Goal: Navigation & Orientation: Find specific page/section

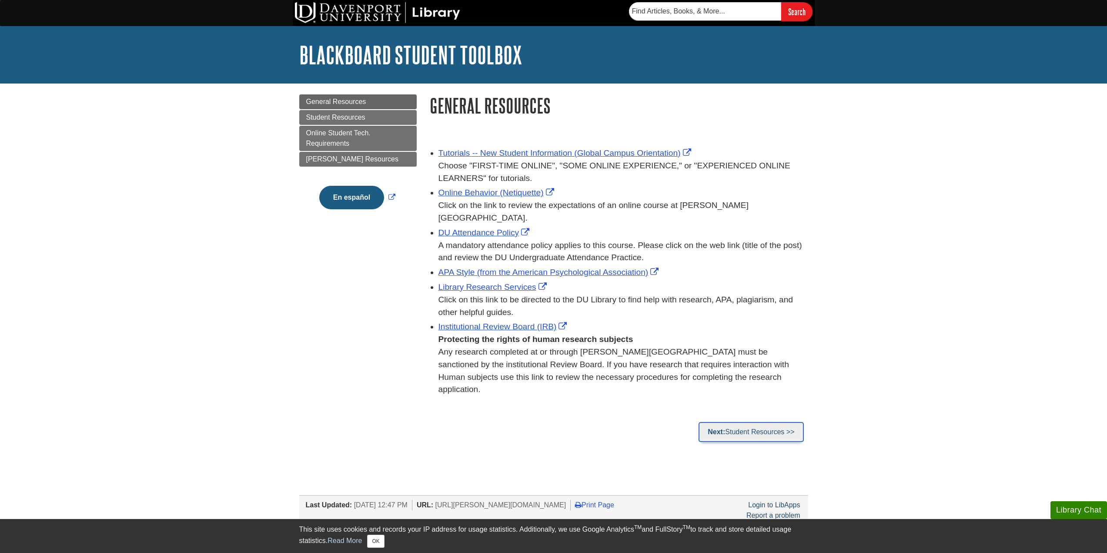
click at [723, 428] on strong "Next:" at bounding box center [715, 431] width 17 height 7
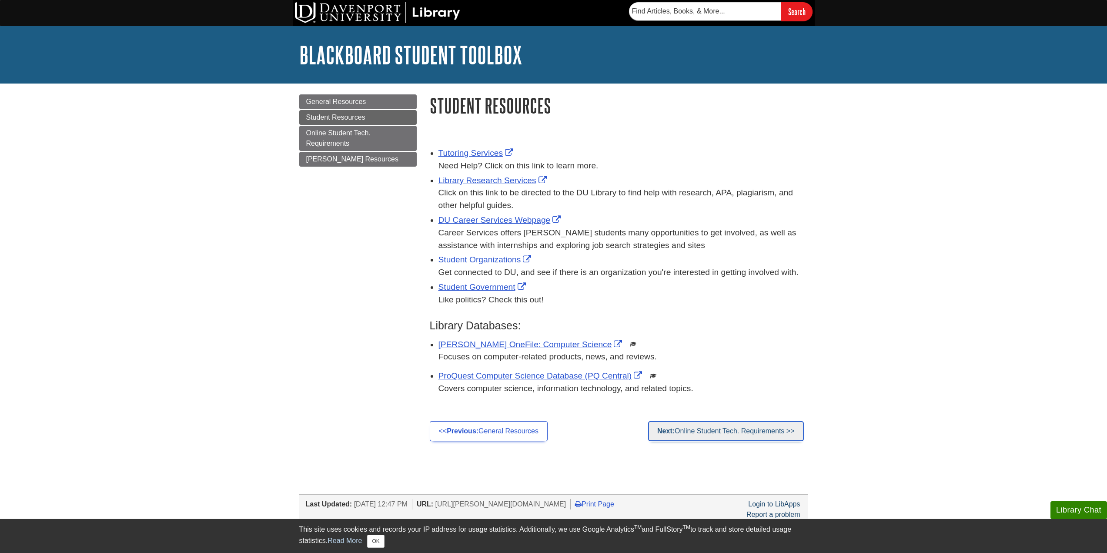
click at [694, 427] on link "Next: Online Student Tech. Requirements >>" at bounding box center [725, 431] width 155 height 20
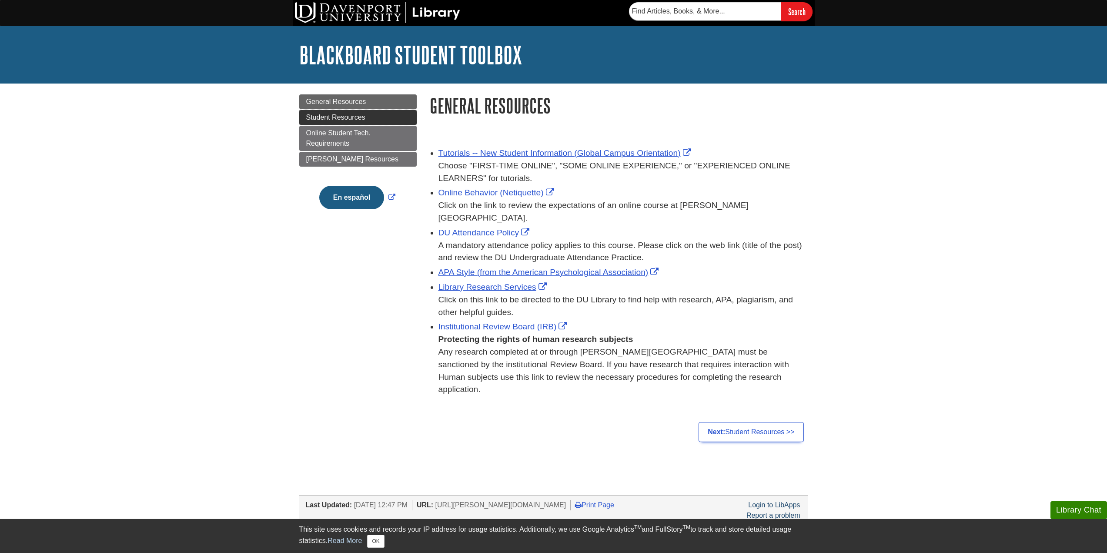
click at [364, 113] on link "Student Resources" at bounding box center [357, 117] width 117 height 15
click at [333, 96] on link "General Resources" at bounding box center [357, 101] width 117 height 15
click at [330, 99] on span "General Resources" at bounding box center [336, 101] width 60 height 7
